Goal: Submit feedback/report problem

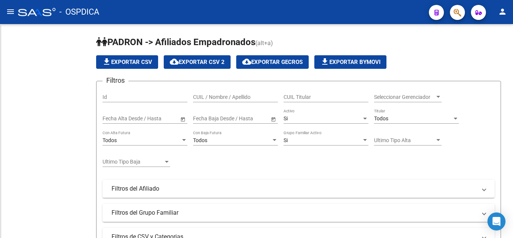
scroll to position [397, 0]
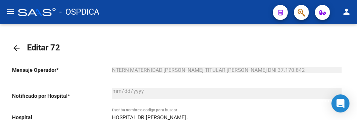
scroll to position [419, 0]
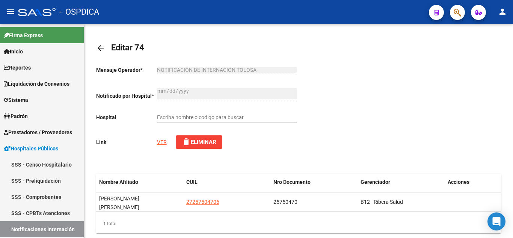
scroll to position [397, 0]
type input "HOSPITAL SAMCO DR. ANSELMO GAMEN"
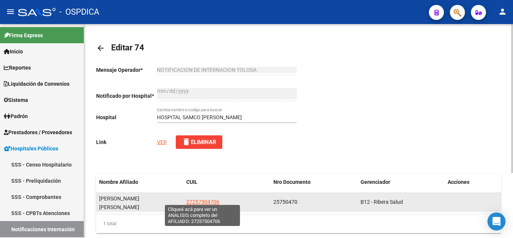
click at [205, 199] on span "27257504706" at bounding box center [202, 202] width 33 height 6
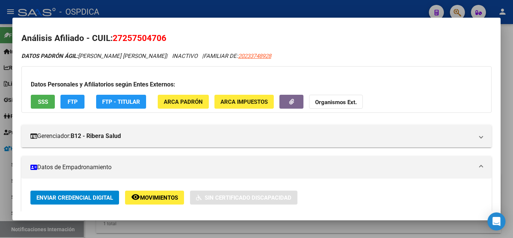
scroll to position [0, 0]
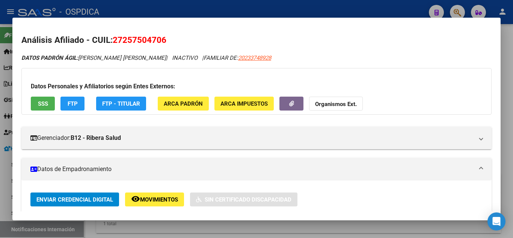
click at [507, 79] on div at bounding box center [256, 119] width 513 height 238
type textarea "27257504706"
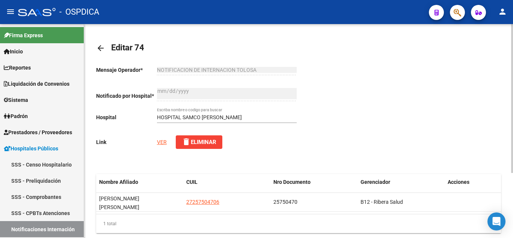
click at [159, 141] on link "VER" at bounding box center [162, 142] width 10 height 6
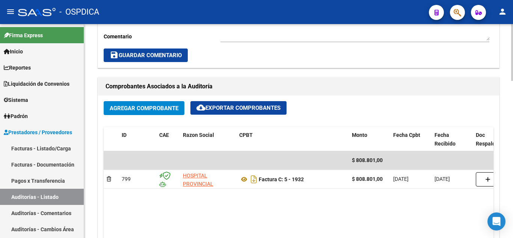
scroll to position [301, 0]
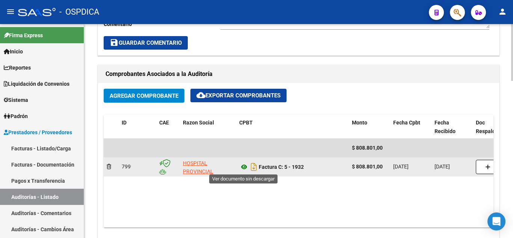
click at [244, 167] on icon at bounding box center [244, 166] width 10 height 9
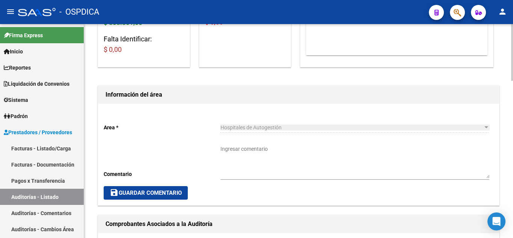
scroll to position [150, 0]
click at [253, 173] on textarea "Ingresar comentario" at bounding box center [355, 161] width 269 height 33
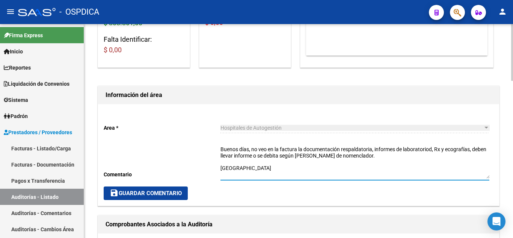
type textarea "Buenos días, no veo en la factura la documentación respaldatoria, informes de l…"
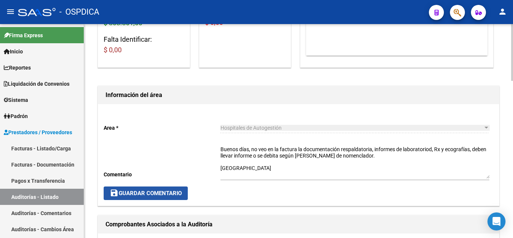
click at [154, 191] on span "save Guardar Comentario" at bounding box center [146, 193] width 72 height 7
